Goal: Information Seeking & Learning: Learn about a topic

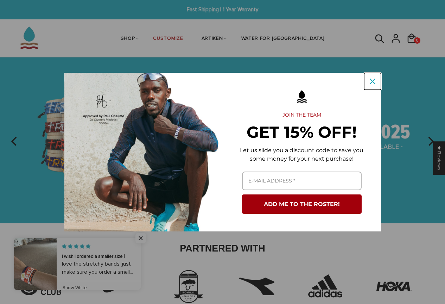
click at [376, 81] on div "Close" at bounding box center [372, 81] width 11 height 11
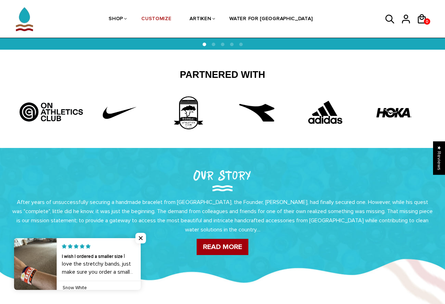
scroll to position [176, 0]
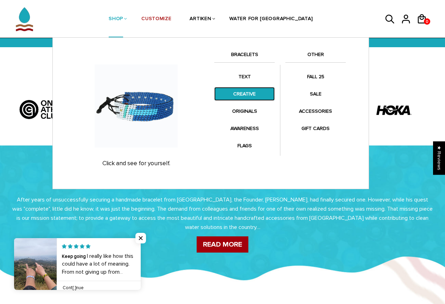
click at [257, 90] on link "CREATIVE" at bounding box center [244, 94] width 60 height 14
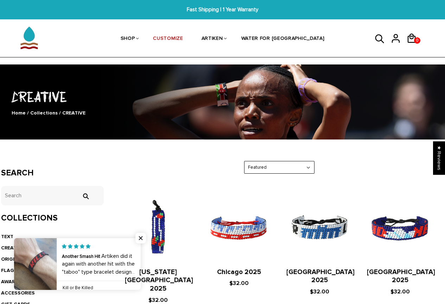
click at [141, 264] on link at bounding box center [141, 264] width 0 height 52
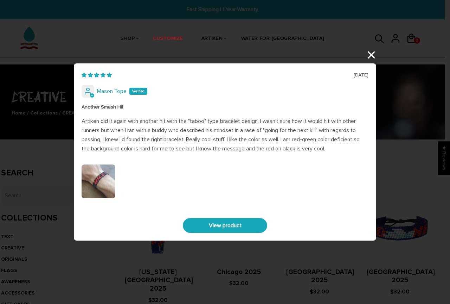
click at [368, 55] on div "06/26/2025 Mason Tope Another Smash Hit Artiken did it again with another hit w…" at bounding box center [225, 152] width 450 height 304
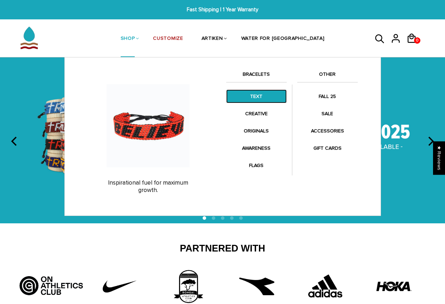
click at [262, 96] on link "TEXT" at bounding box center [256, 96] width 60 height 14
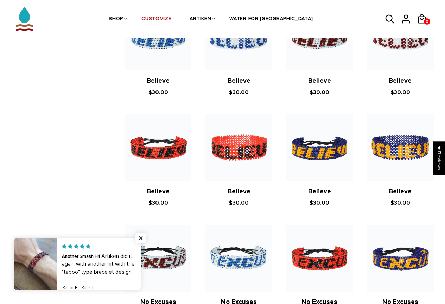
scroll to position [211, 0]
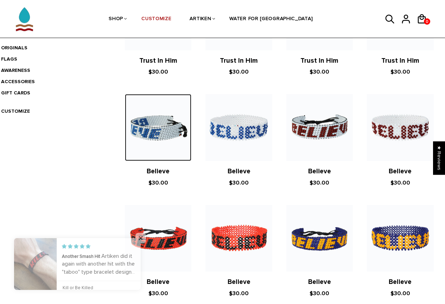
click at [181, 126] on img at bounding box center [158, 127] width 66 height 66
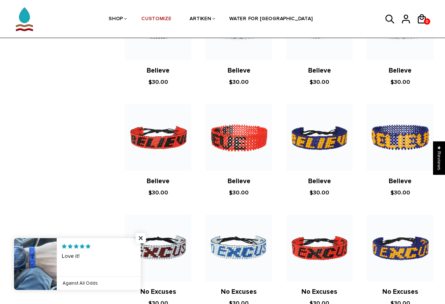
scroll to position [65, 0]
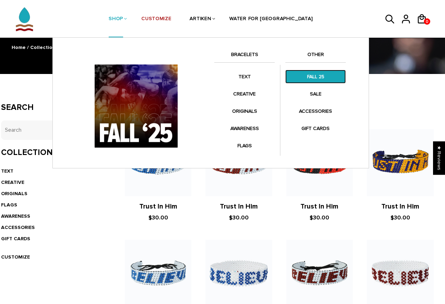
click at [323, 79] on link "FALL 25" at bounding box center [315, 77] width 60 height 14
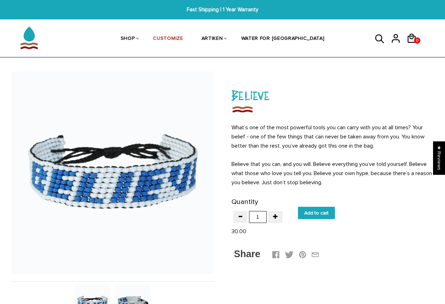
click at [232, 127] on p "What’s one of the most powerful tools you can carry with you at all times? Your…" at bounding box center [332, 155] width 202 height 64
click at [231, 127] on p "What’s one of the most powerful tools you can carry with you at all times? Your…" at bounding box center [332, 155] width 202 height 64
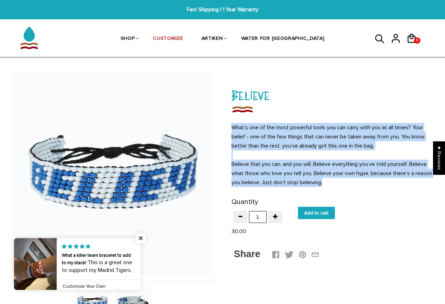
drag, startPoint x: 231, startPoint y: 126, endPoint x: 333, endPoint y: 187, distance: 119.3
click at [365, 185] on div "Believe What’s one of the most powerful tools you can carry with you at all tim…" at bounding box center [334, 173] width 222 height 204
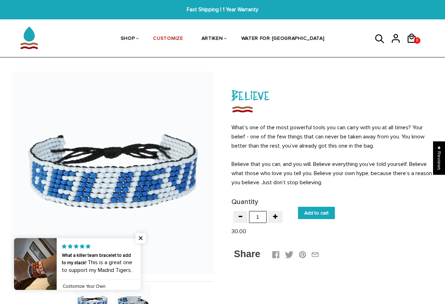
drag, startPoint x: 319, startPoint y: 187, endPoint x: 344, endPoint y: 199, distance: 27.7
click at [343, 199] on form "Quantity test 1 Add to cart" at bounding box center [332, 207] width 202 height 23
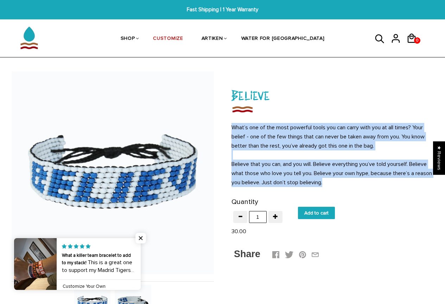
drag, startPoint x: 349, startPoint y: 183, endPoint x: 228, endPoint y: 129, distance: 132.4
click at [228, 129] on div "Believe What’s one of the most powerful tools you can carry with you at all tim…" at bounding box center [334, 173] width 222 height 204
copy p "What’s one of the most powerful tools you can carry with you at all times? Your…"
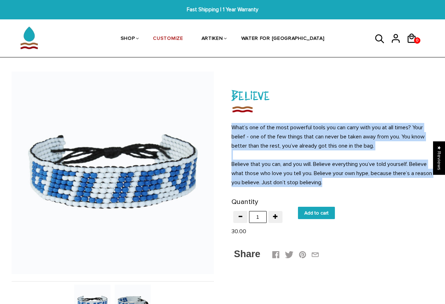
click at [202, 114] on img at bounding box center [113, 172] width 202 height 202
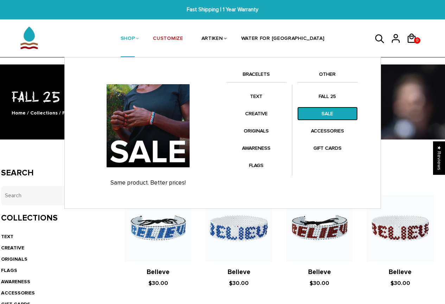
click at [336, 111] on link "SALE" at bounding box center [327, 114] width 60 height 14
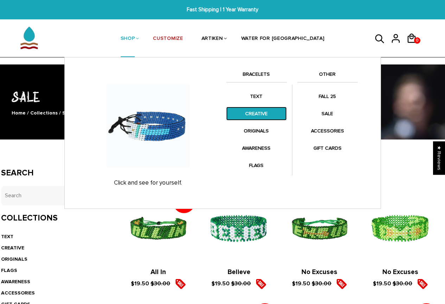
click at [250, 111] on link "CREATIVE" at bounding box center [256, 114] width 60 height 14
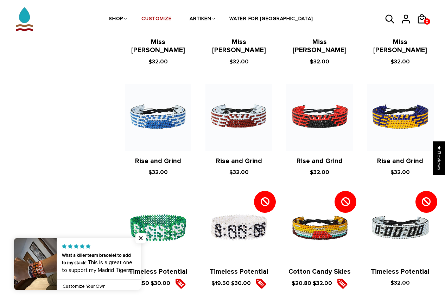
scroll to position [644, 0]
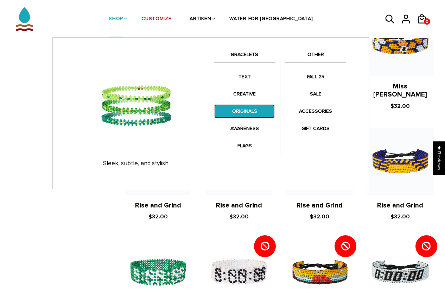
click at [256, 115] on link "ORIGINALS" at bounding box center [244, 111] width 60 height 14
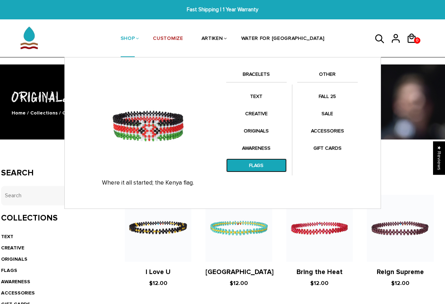
click at [244, 164] on link "FLAGS" at bounding box center [256, 165] width 60 height 14
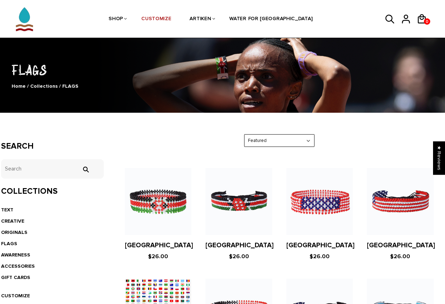
scroll to position [70, 0]
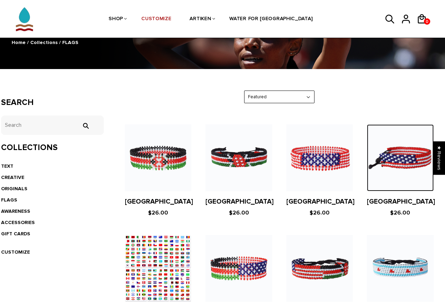
click at [402, 166] on img at bounding box center [400, 157] width 66 height 66
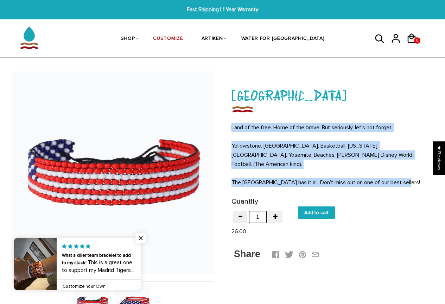
drag, startPoint x: 231, startPoint y: 128, endPoint x: 407, endPoint y: 174, distance: 181.7
click at [407, 174] on div "Land of the free. Home of the brave. But seriously, let's not forget: Yellowsto…" at bounding box center [332, 155] width 202 height 64
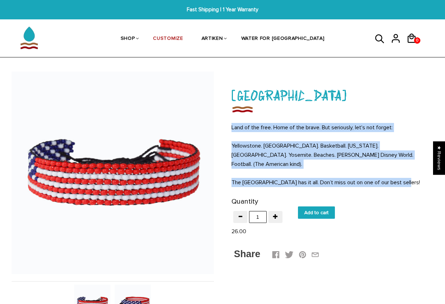
copy div "Land of the free. Home of the brave. But seriously, let's not forget: Yellowsto…"
